Goal: Task Accomplishment & Management: Manage account settings

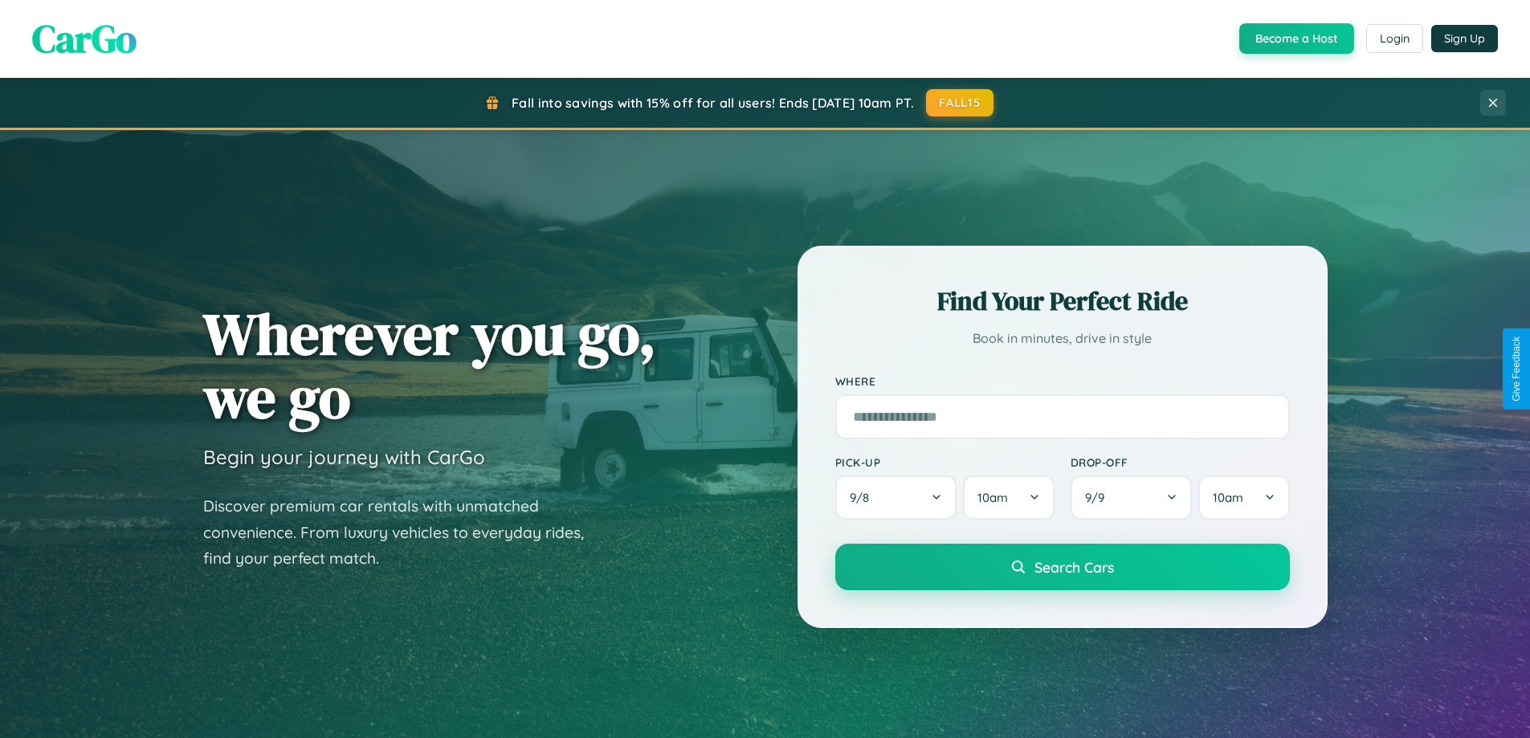
scroll to position [1105, 0]
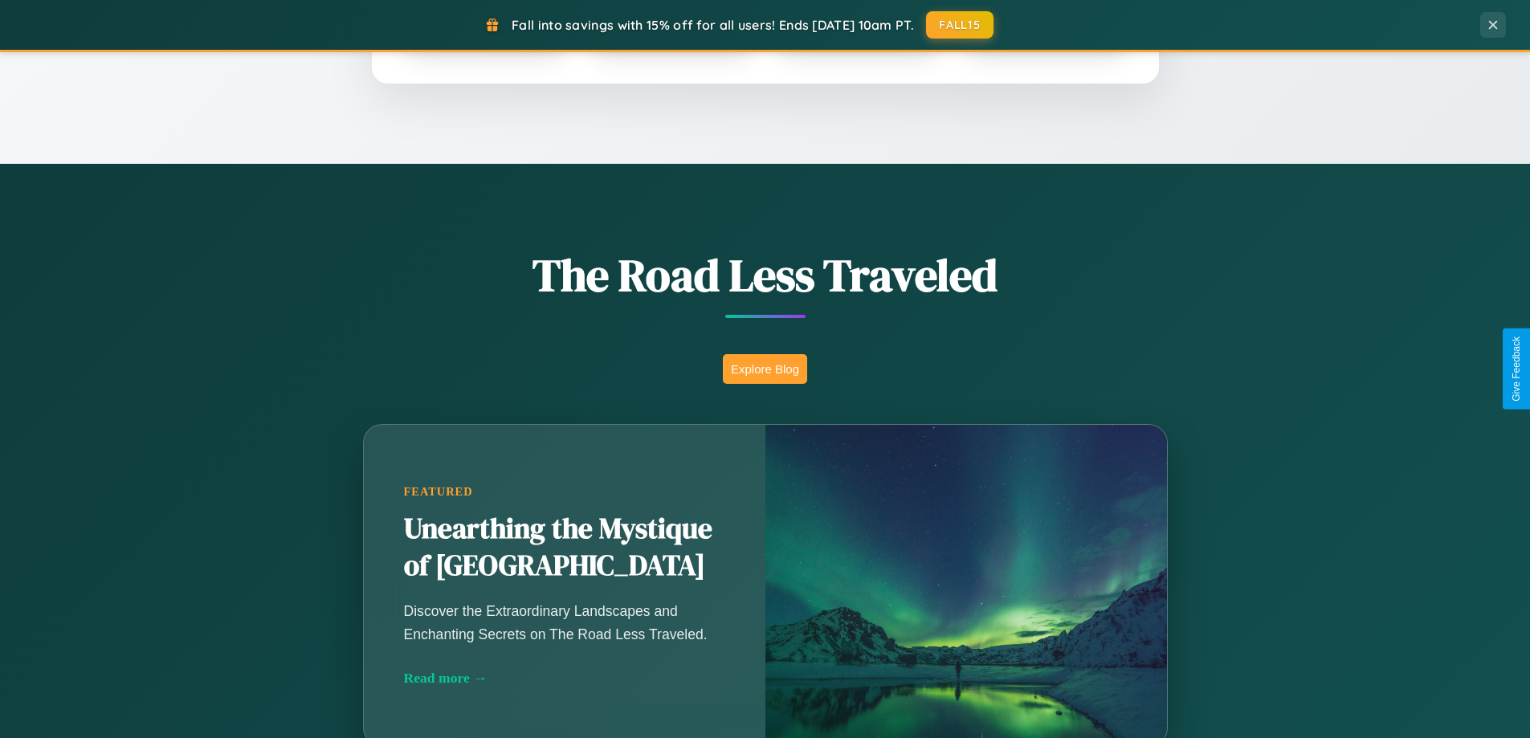
click at [764, 369] on button "Explore Blog" at bounding box center [765, 369] width 84 height 30
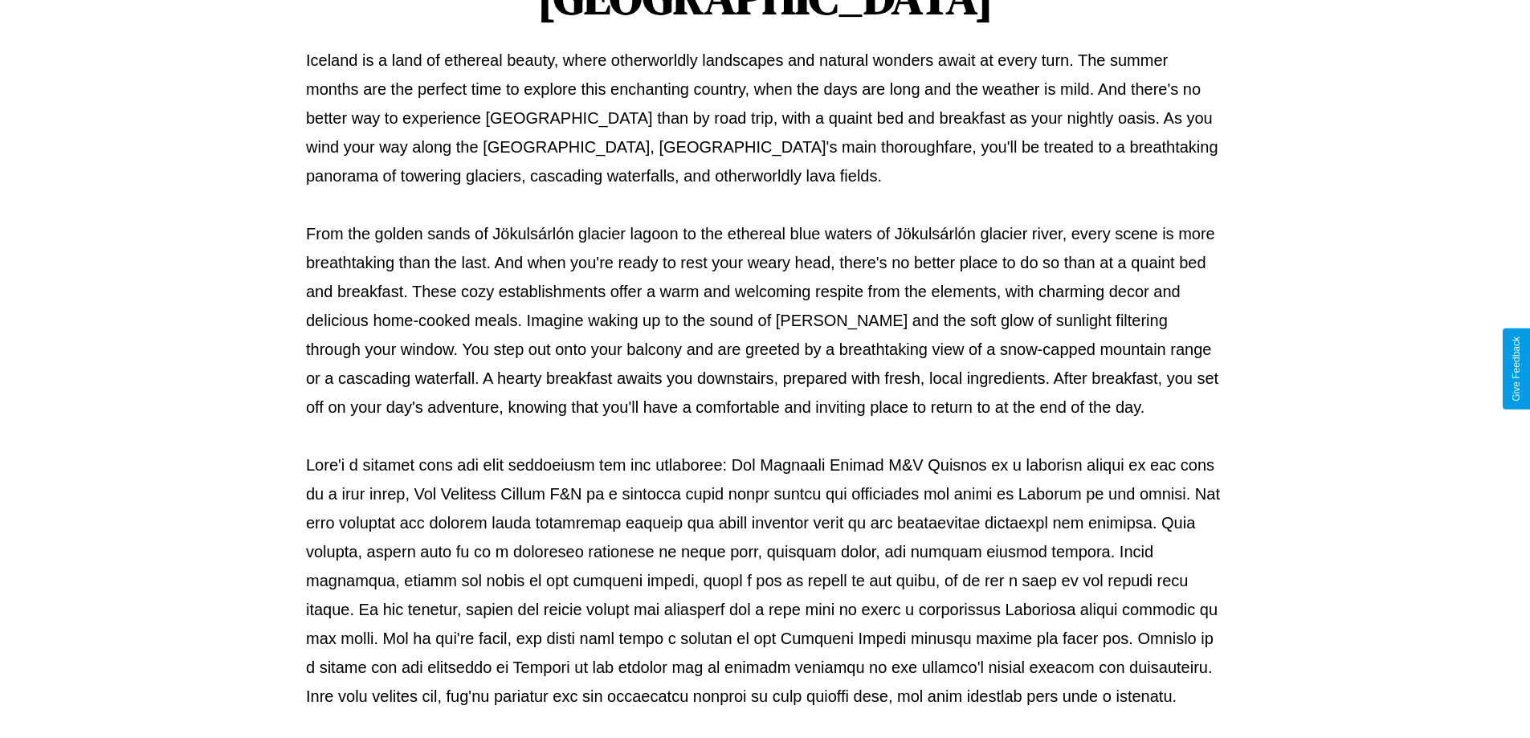
scroll to position [520, 0]
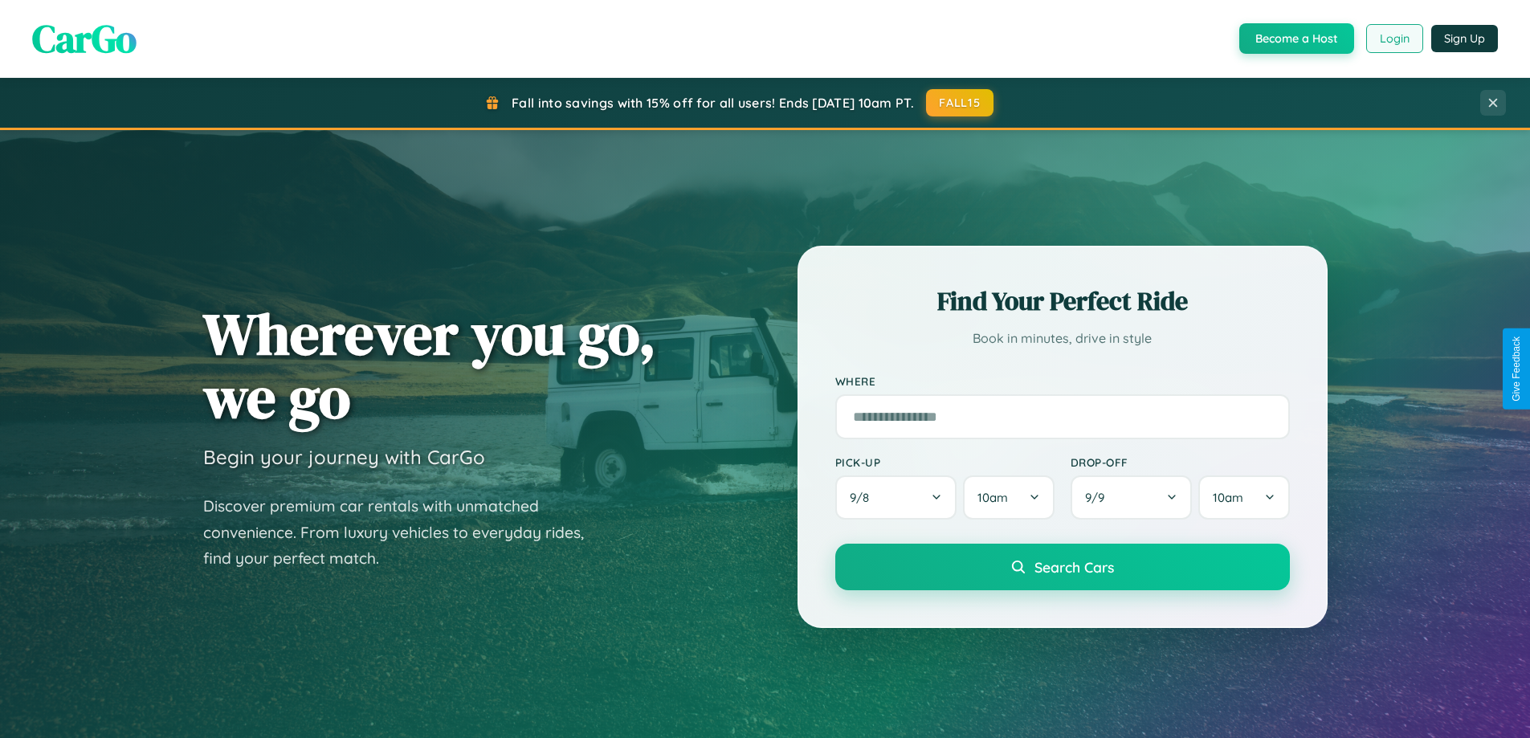
click at [1393, 39] on button "Login" at bounding box center [1394, 38] width 57 height 29
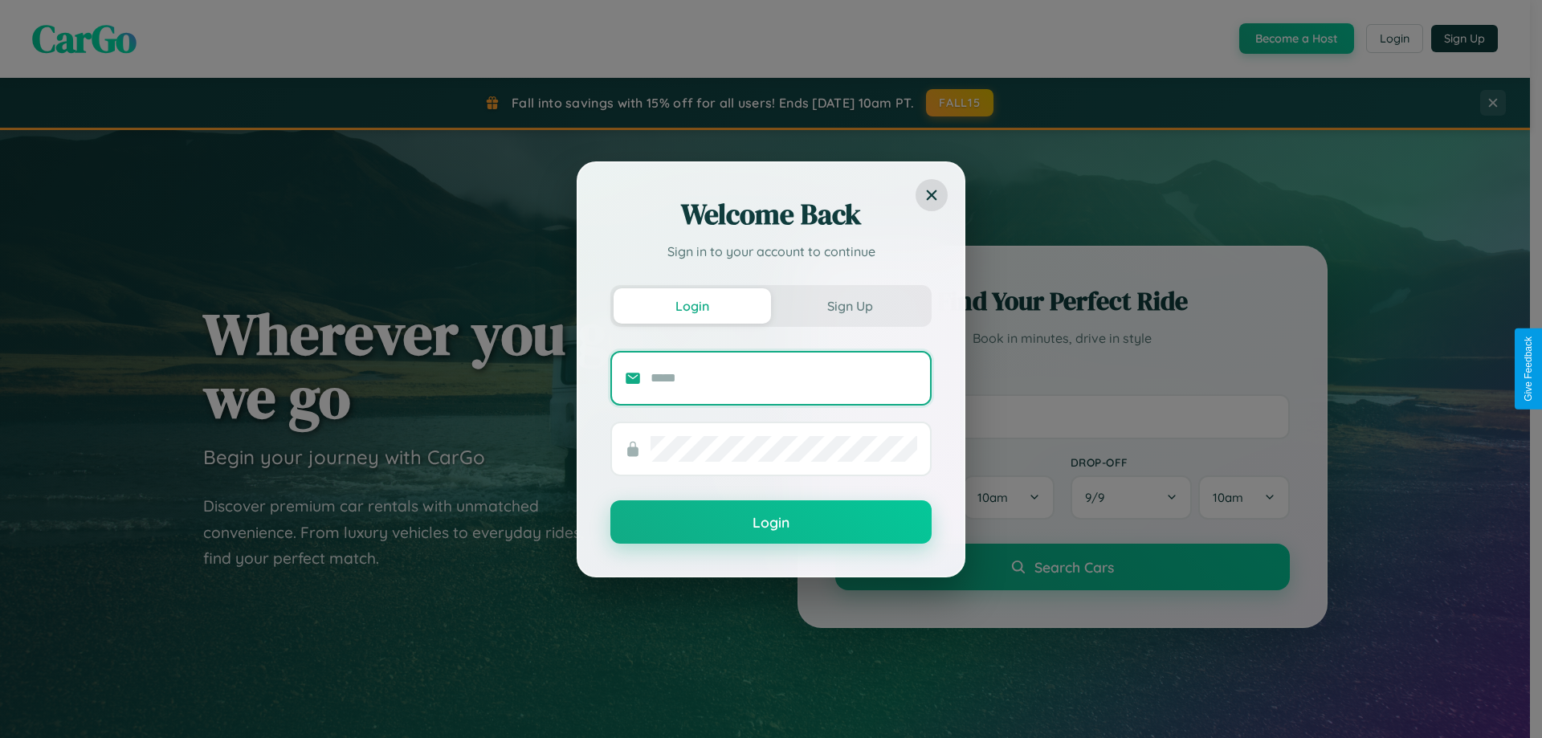
click at [784, 377] on input "text" at bounding box center [783, 378] width 267 height 26
type input "**********"
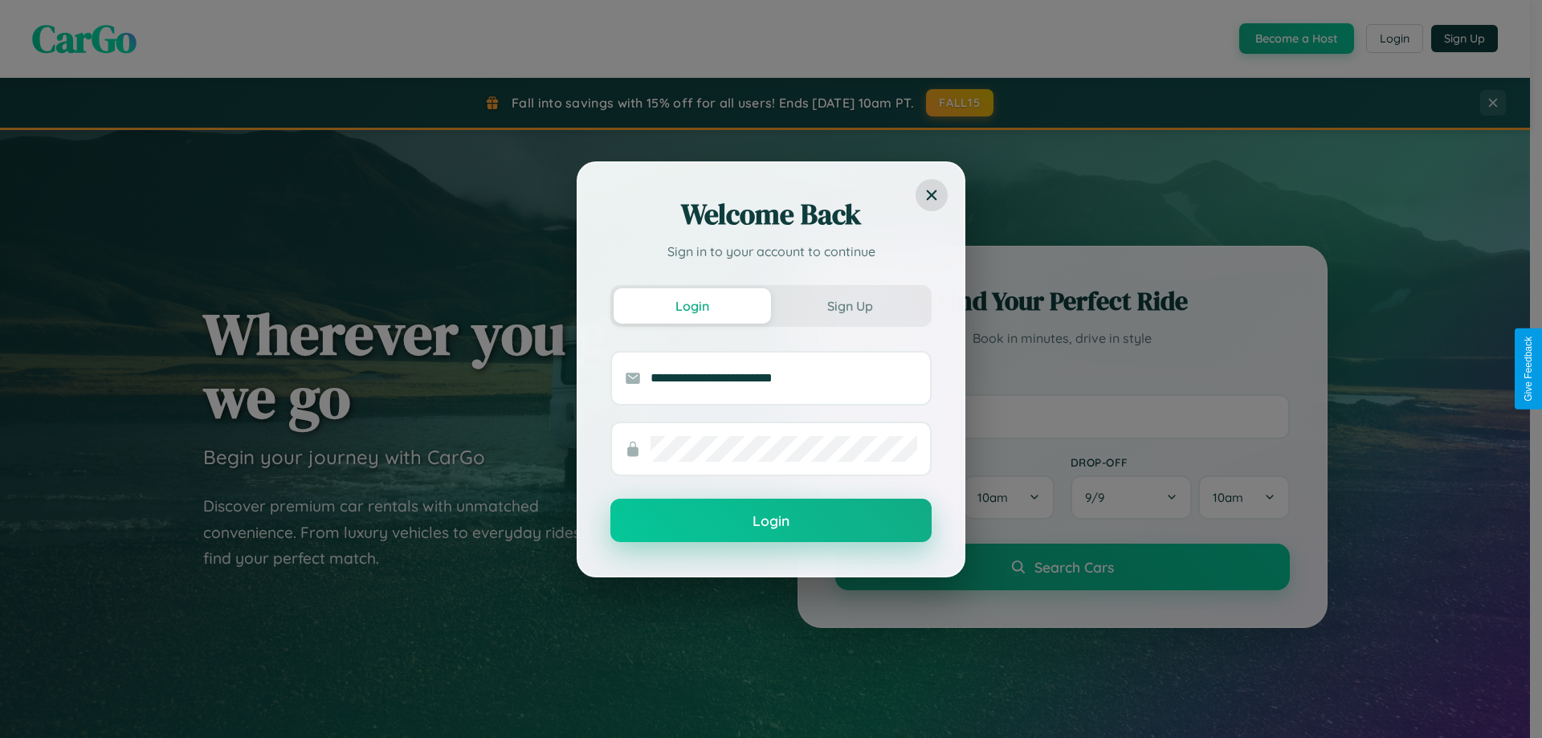
click at [771, 521] on button "Login" at bounding box center [770, 520] width 321 height 43
